Goal: Entertainment & Leisure: Consume media (video, audio)

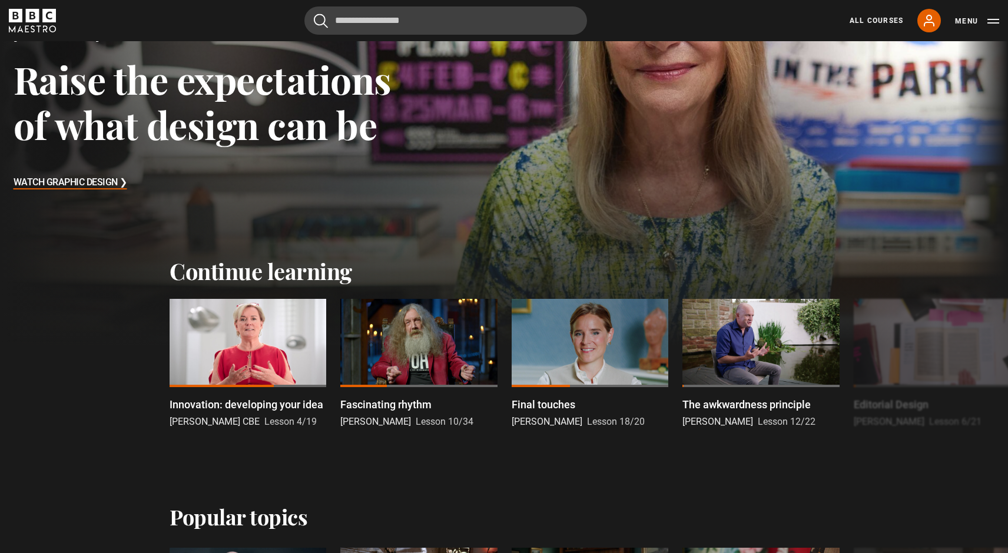
scroll to position [303, 0]
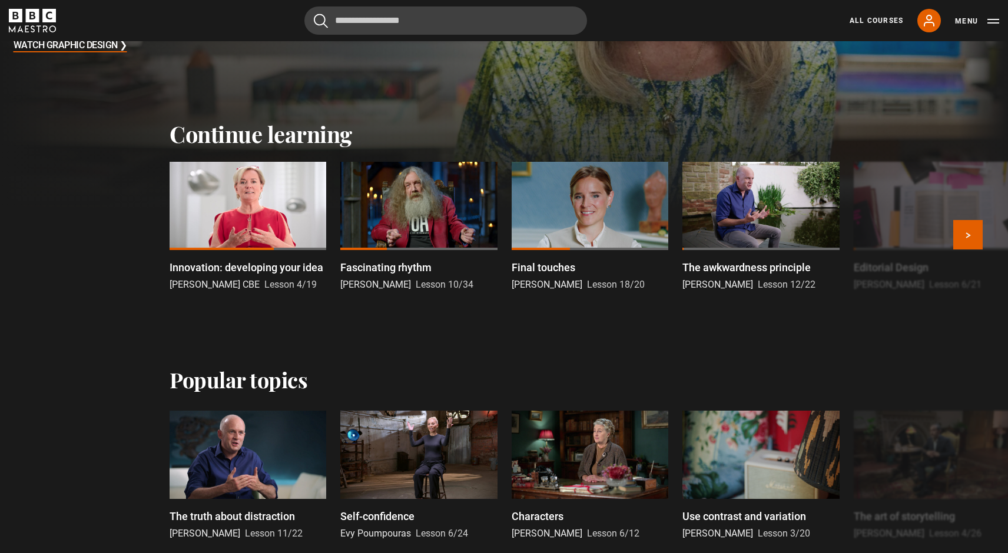
click at [815, 211] on div at bounding box center [760, 206] width 157 height 88
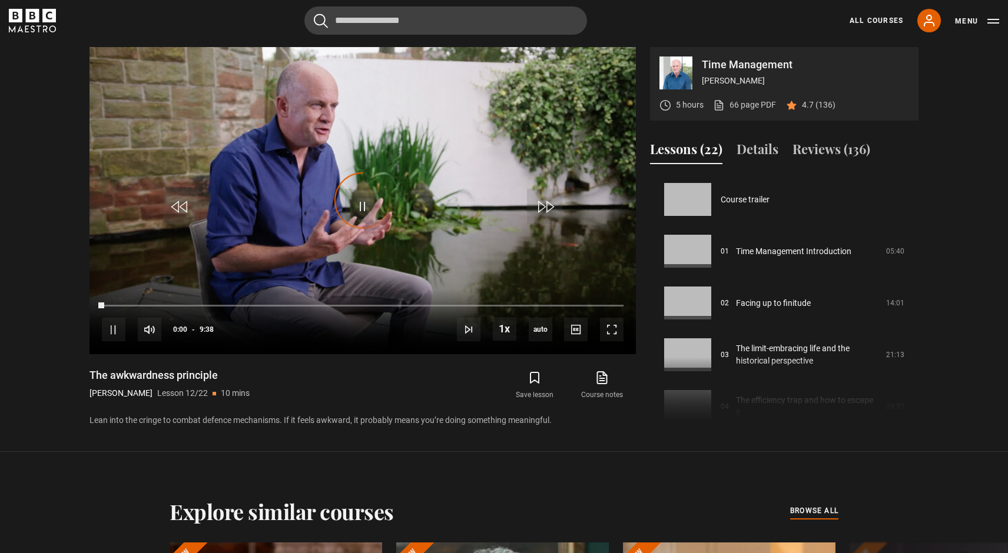
scroll to position [570, 0]
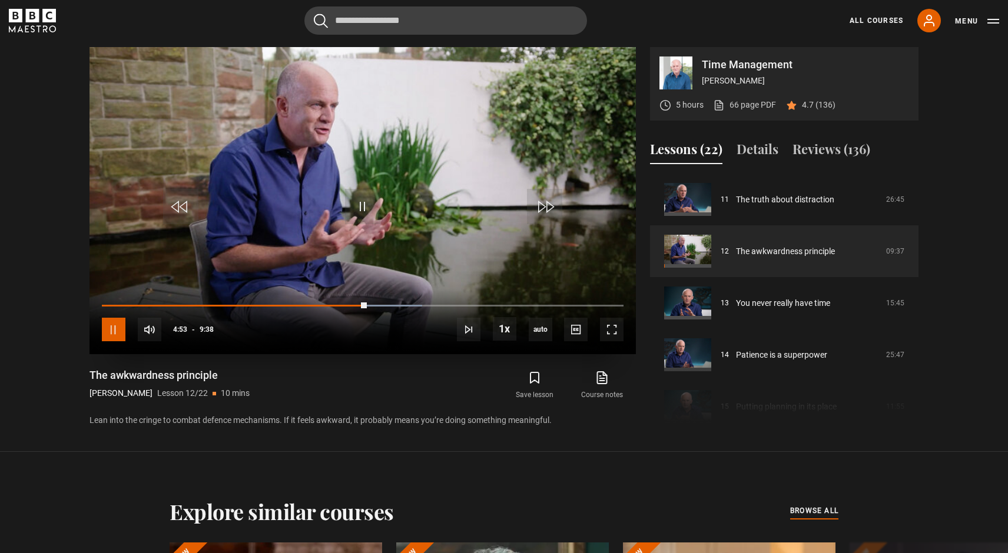
click at [112, 329] on span "Video Player" at bounding box center [114, 330] width 24 height 24
click at [112, 330] on span "Video Player" at bounding box center [114, 330] width 24 height 24
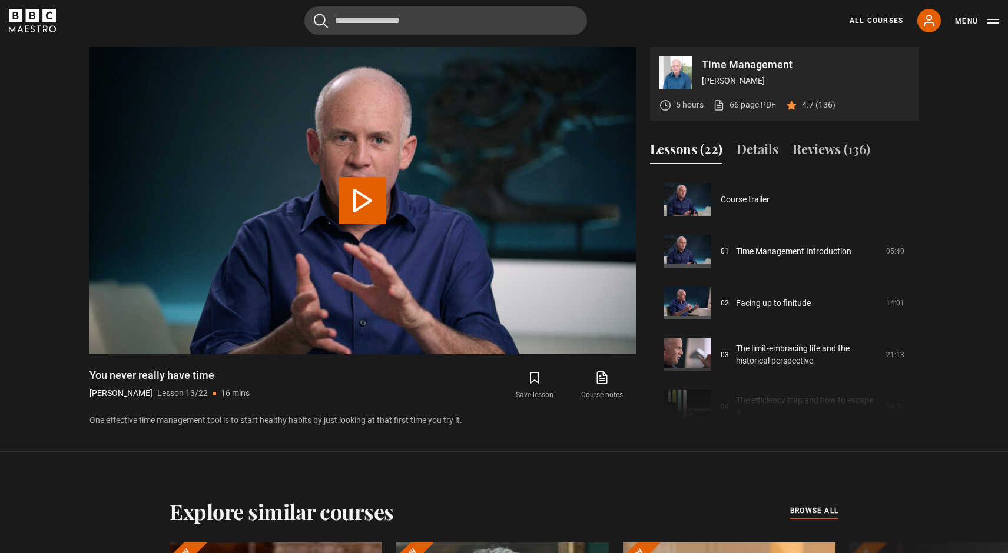
scroll to position [621, 0]
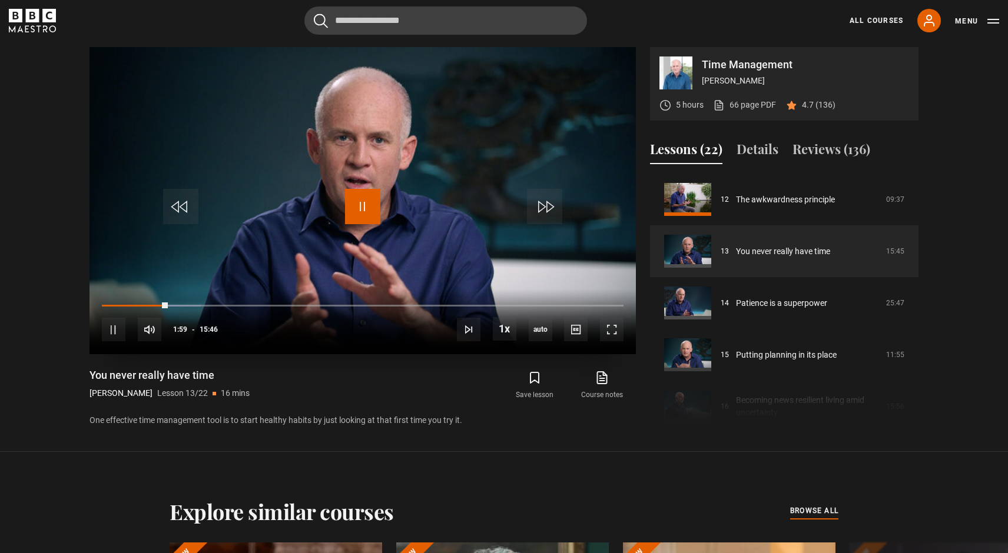
click at [363, 208] on span "Video Player" at bounding box center [362, 206] width 35 height 35
